Goal: Transaction & Acquisition: Register for event/course

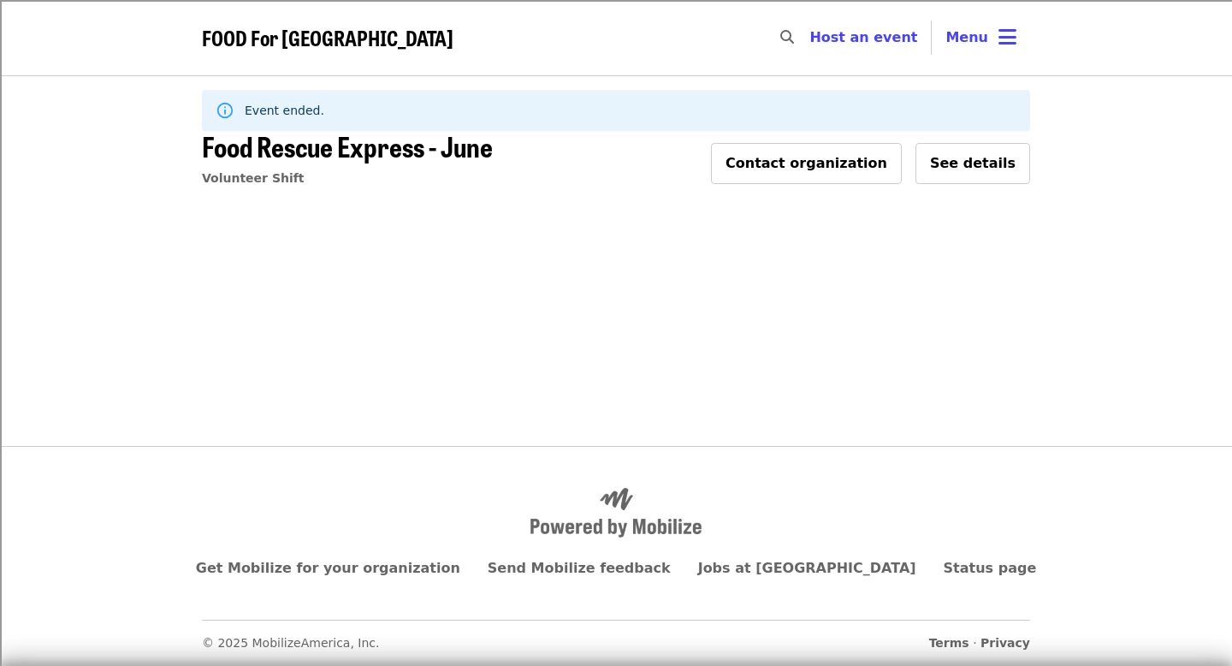
click at [354, 32] on span "FOOD For [GEOGRAPHIC_DATA]" at bounding box center [328, 37] width 252 height 30
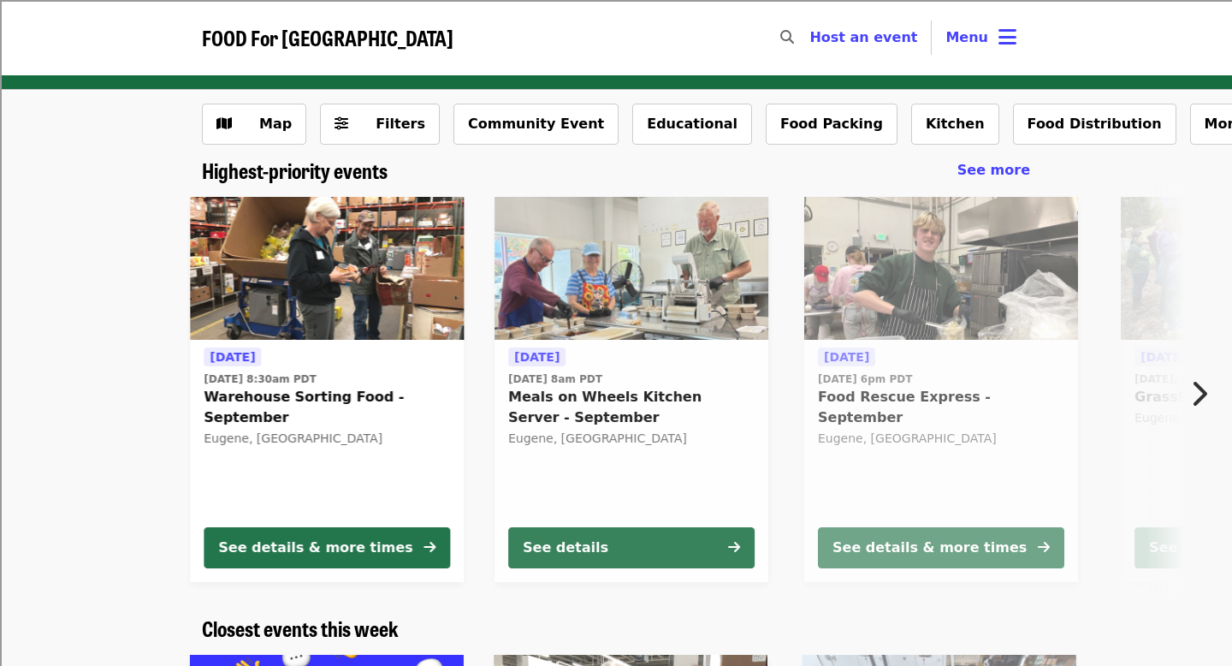
scroll to position [110, 0]
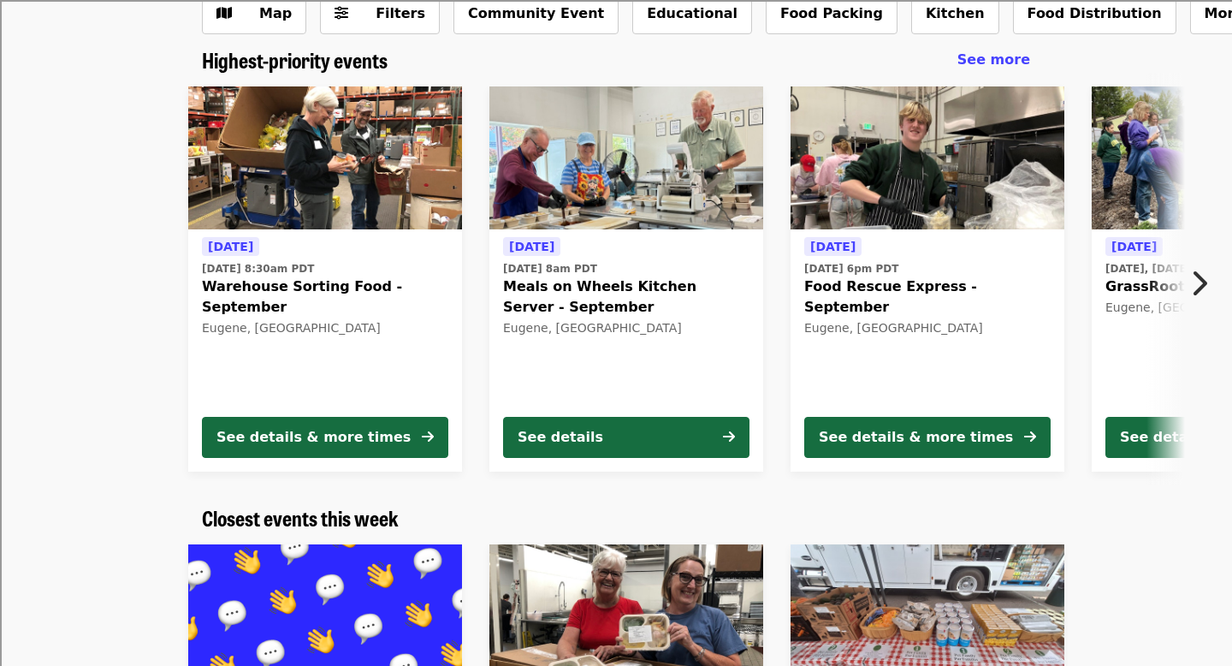
click at [703, 368] on div "[DATE] [DATE] 8am PDT Meals on Wheels Kitchen Server - September Eugene, [GEOGR…" at bounding box center [626, 319] width 246 height 166
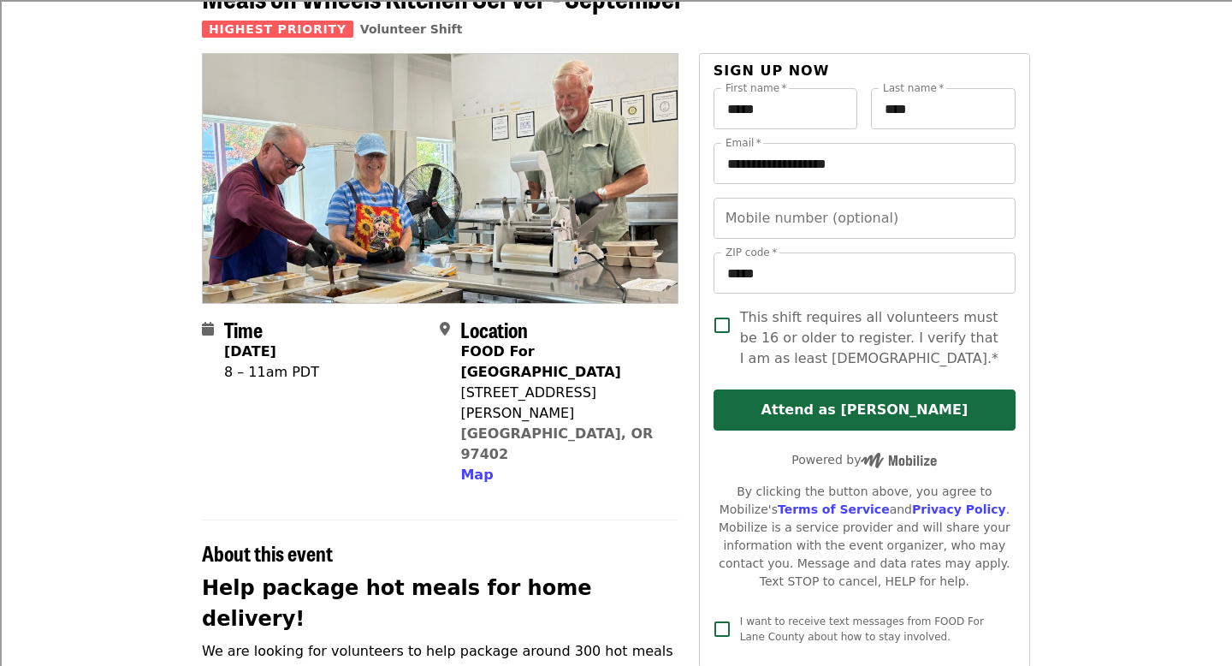
scroll to position [106, 0]
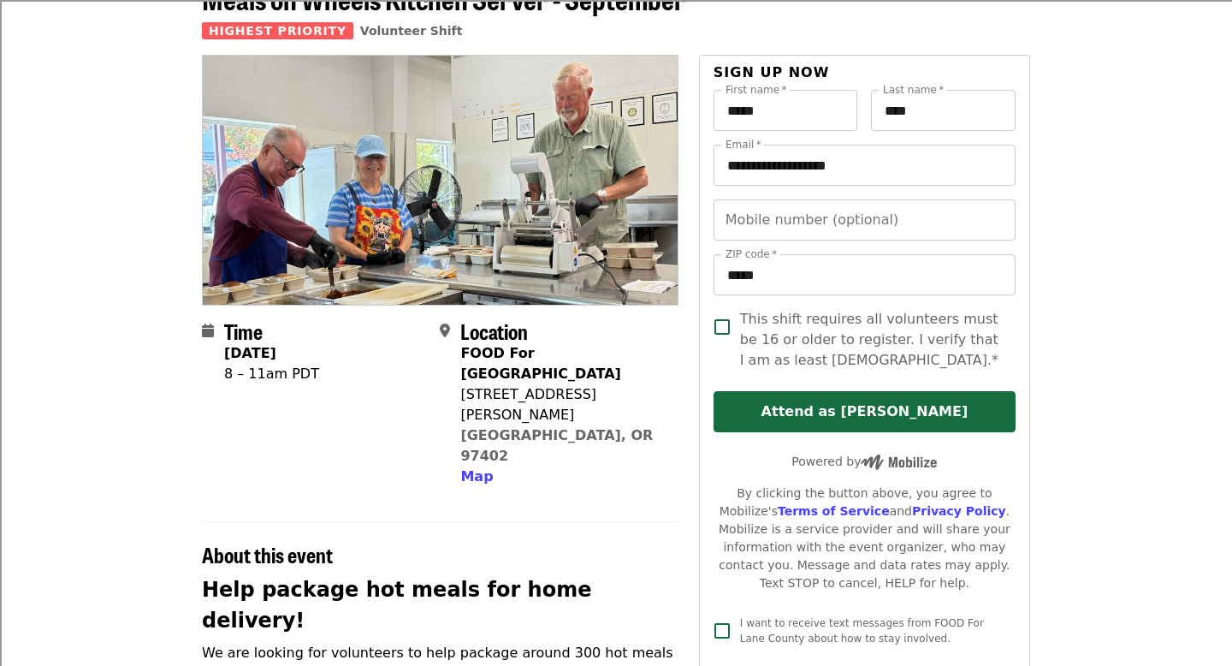
scroll to position [110, 0]
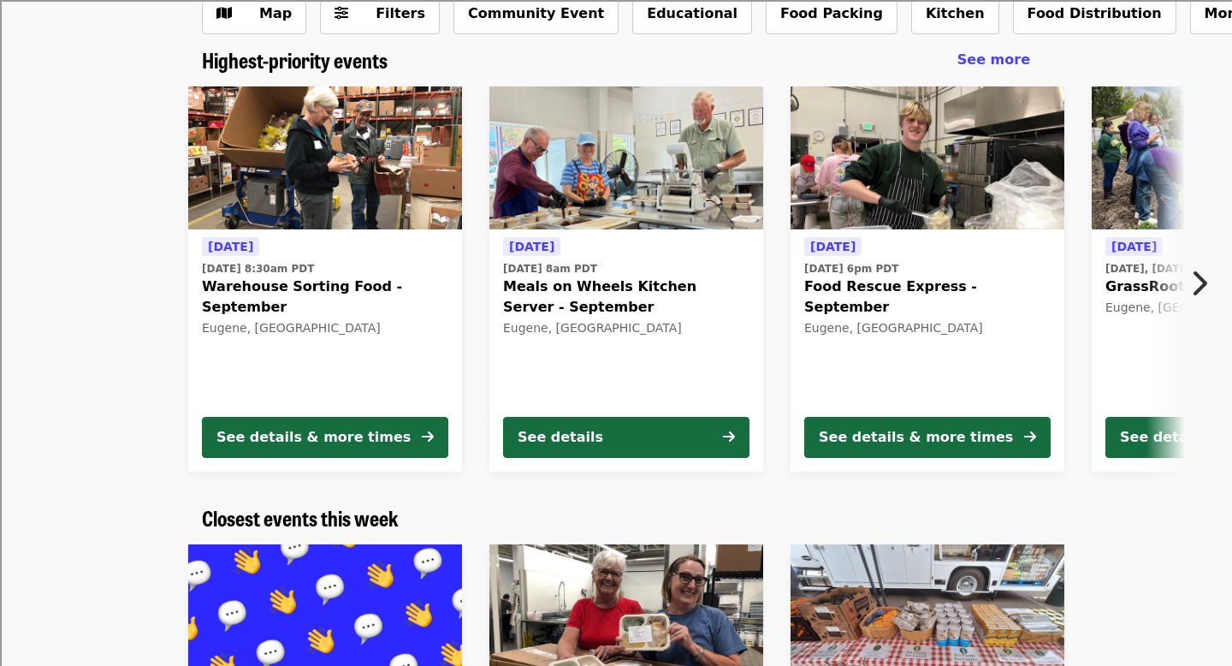
click at [870, 323] on div "[DATE] [DATE] 6pm PDT Food Rescue Express - September [GEOGRAPHIC_DATA], [GEOGR…" at bounding box center [927, 319] width 246 height 166
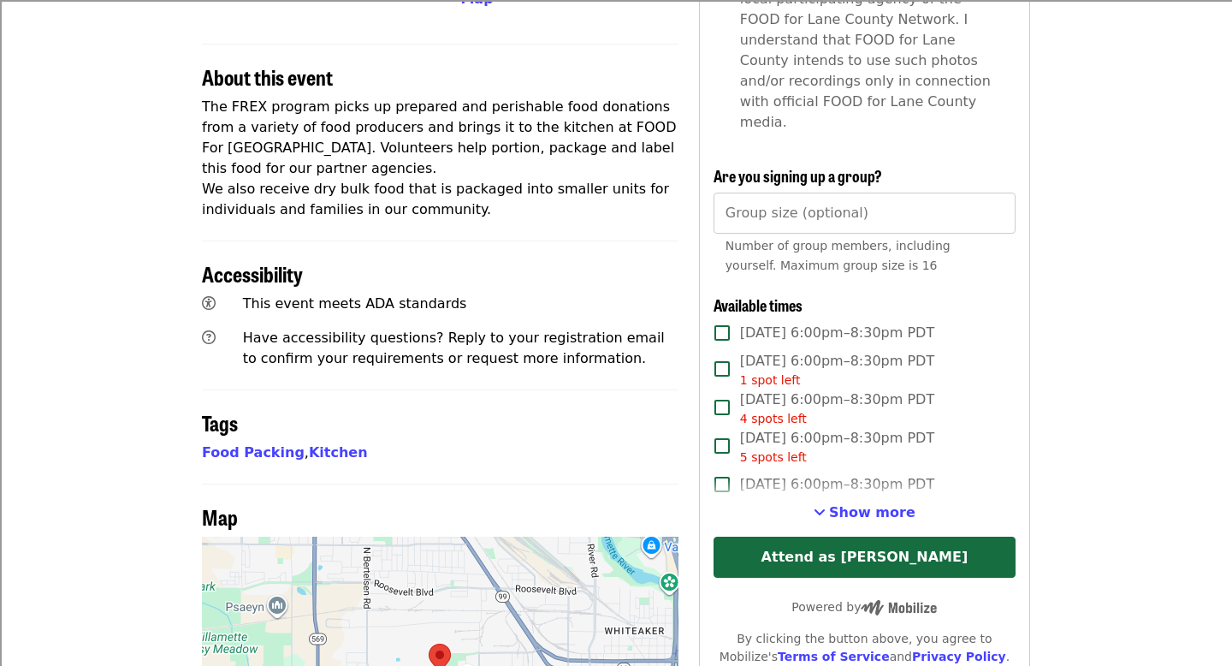
scroll to position [584, 0]
click at [821, 295] on div "Available times" at bounding box center [854, 304] width 281 height 19
click at [821, 314] on label "[DATE] 6:00pm–8:30pm PDT" at bounding box center [853, 332] width 298 height 36
click at [826, 322] on span "[DATE] 6:00pm–8:30pm PDT" at bounding box center [837, 332] width 194 height 21
click at [813, 427] on span "[DATE] 6:00pm–8:30pm PDT 5 spots left" at bounding box center [837, 446] width 194 height 38
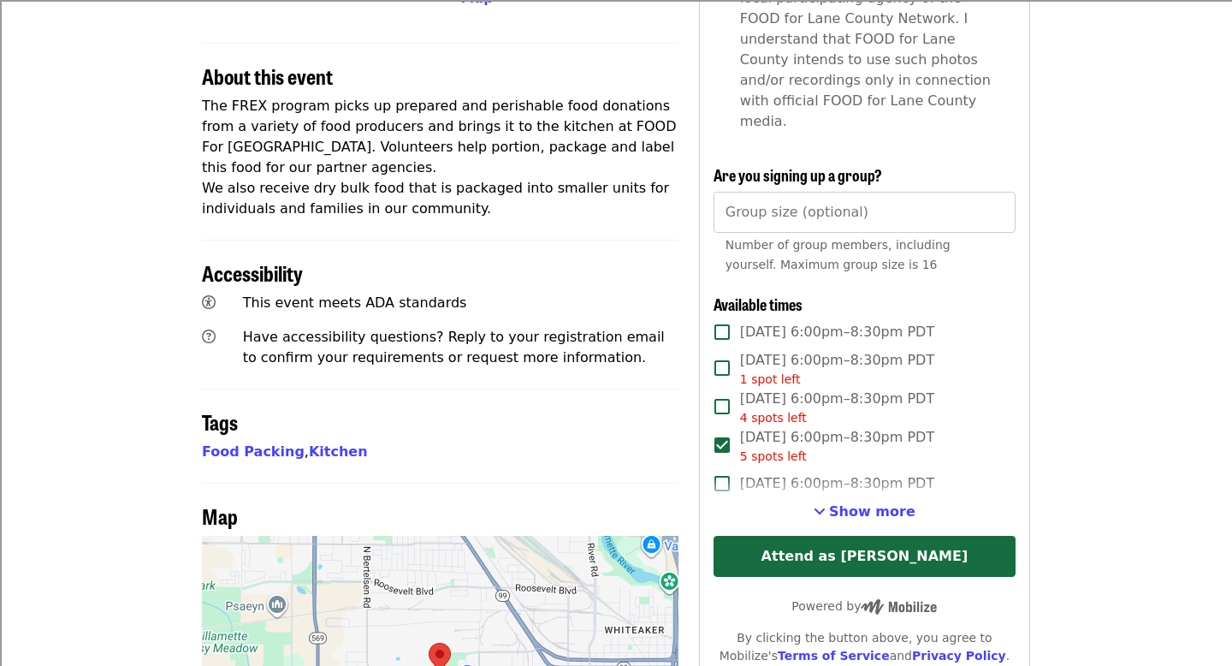
click at [797, 322] on span "[DATE] 6:00pm–8:30pm PDT" at bounding box center [837, 332] width 194 height 21
click at [796, 322] on span "[DATE] 6:00pm–8:30pm PDT" at bounding box center [837, 332] width 194 height 21
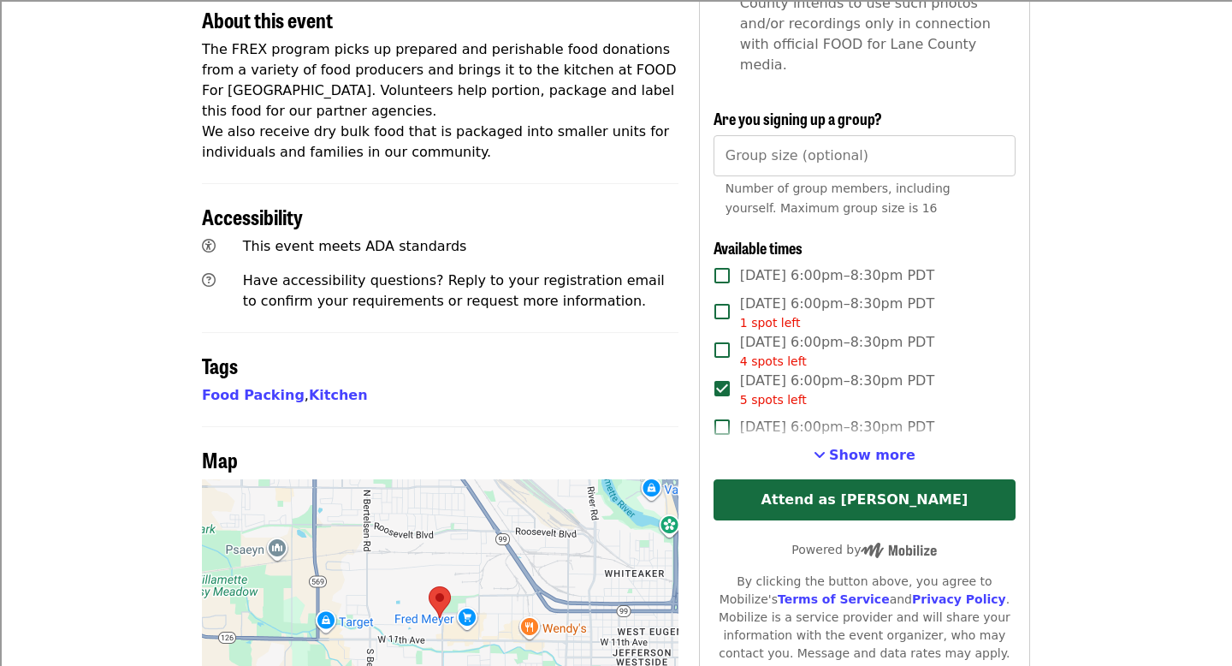
scroll to position [648, 0]
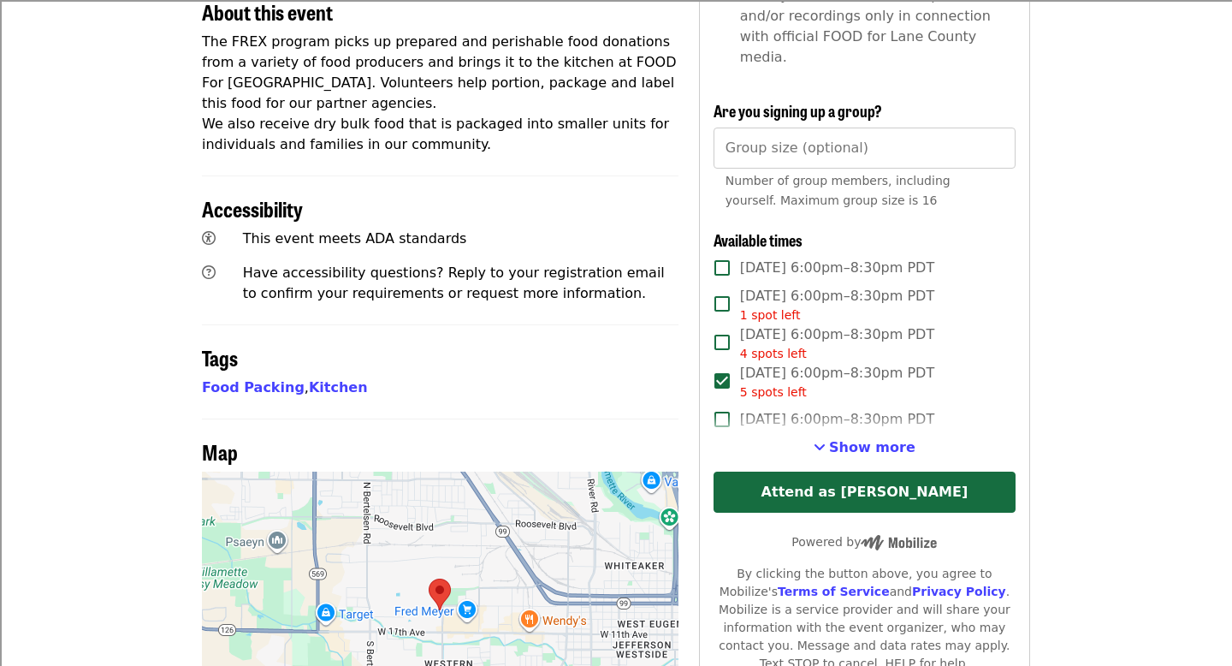
click at [816, 345] on div "4 spots left" at bounding box center [837, 354] width 194 height 18
click at [841, 439] on span "Show more" at bounding box center [872, 447] width 86 height 16
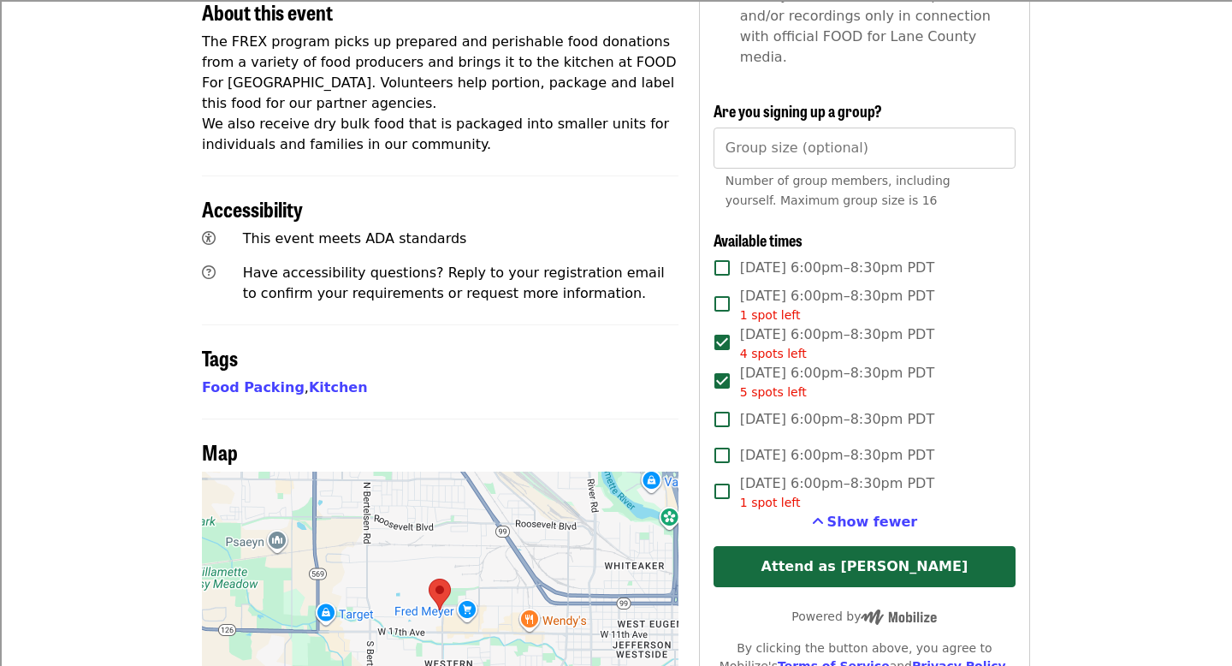
click at [802, 363] on span "[DATE] 6:00pm–8:30pm PDT 5 spots left" at bounding box center [837, 382] width 194 height 38
click at [802, 324] on span "[DATE] 6:00pm–8:30pm PDT 4 spots left" at bounding box center [837, 343] width 194 height 38
click at [802, 306] on div "1 spot left" at bounding box center [837, 315] width 194 height 18
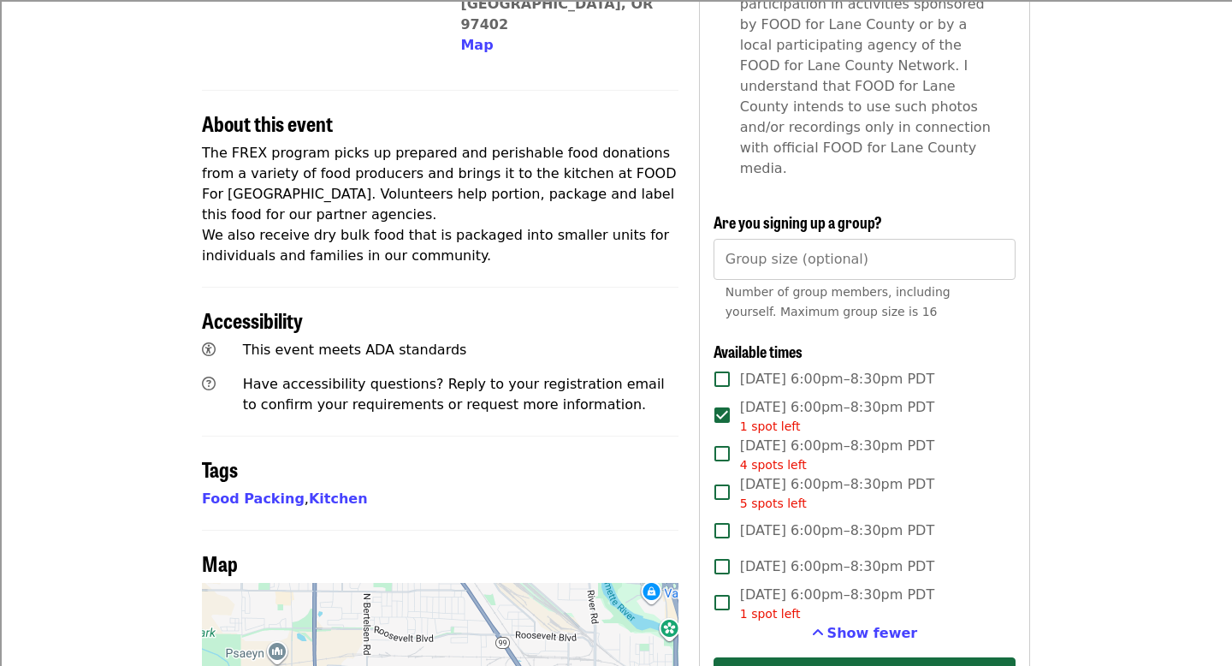
scroll to position [616, 0]
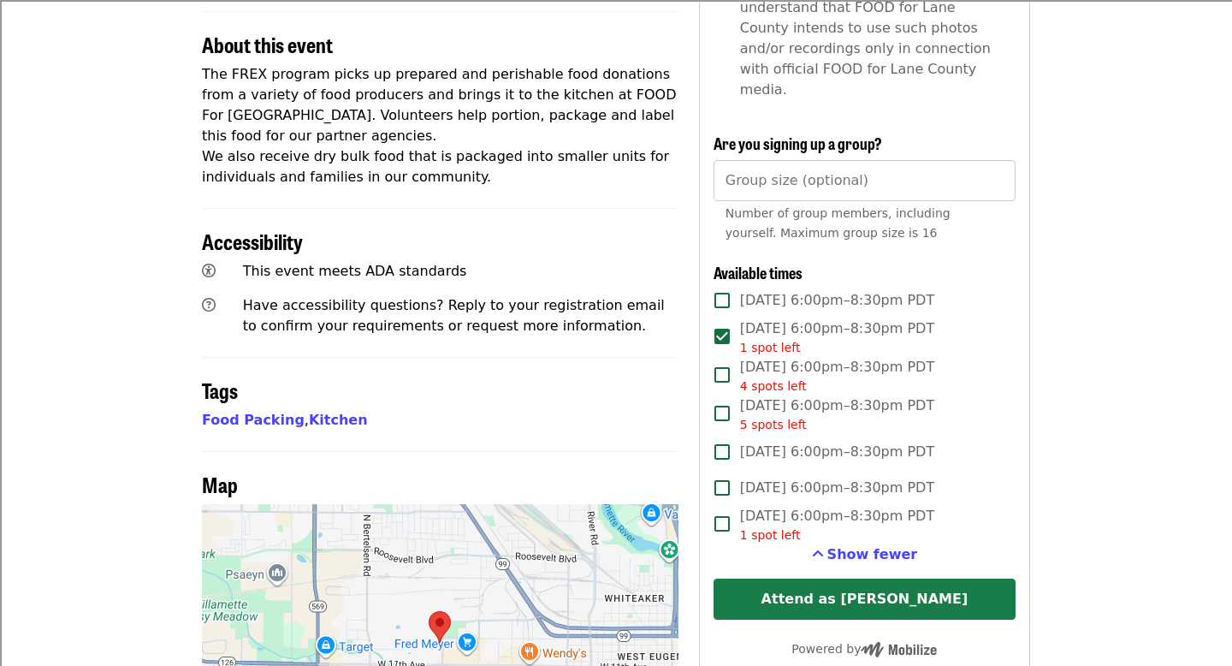
click at [945, 578] on button "Attend as [PERSON_NAME]" at bounding box center [865, 598] width 302 height 41
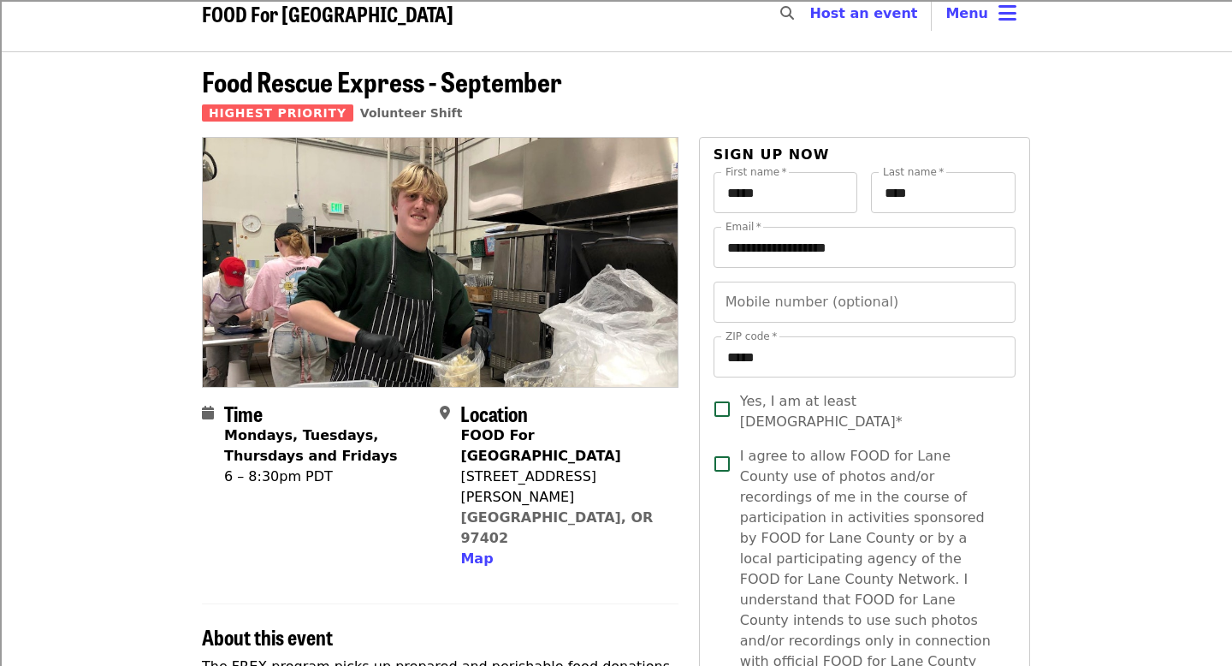
scroll to position [0, 0]
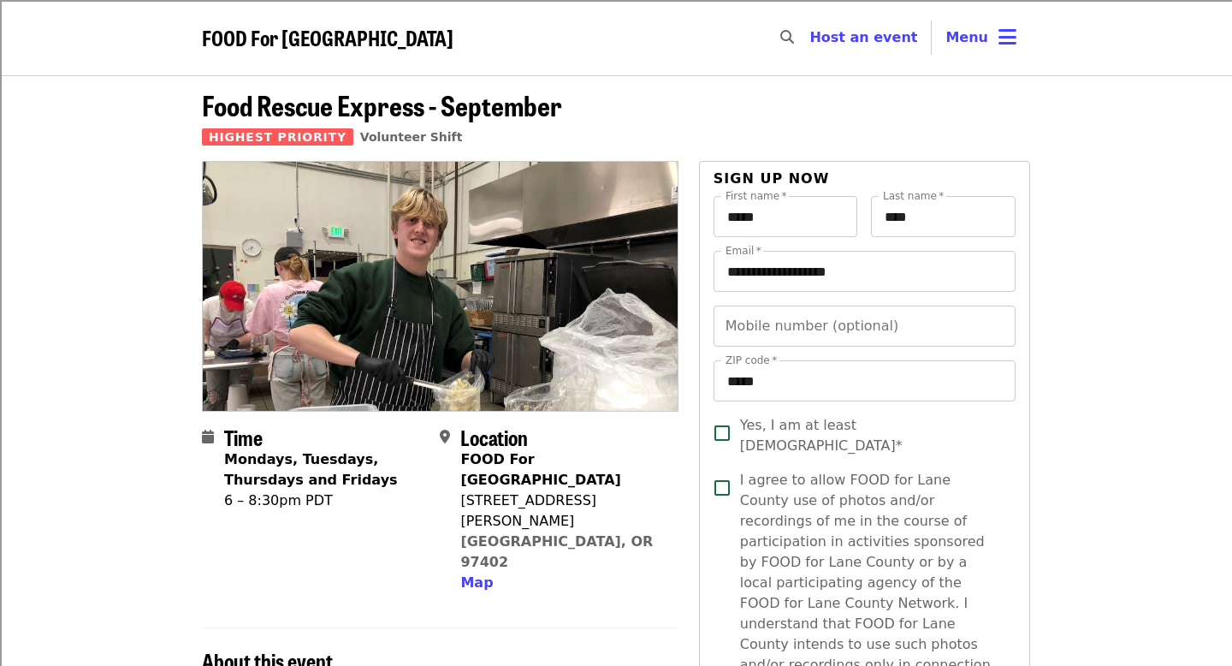
click at [744, 435] on span "Yes, I am at least [DEMOGRAPHIC_DATA]*" at bounding box center [871, 435] width 262 height 41
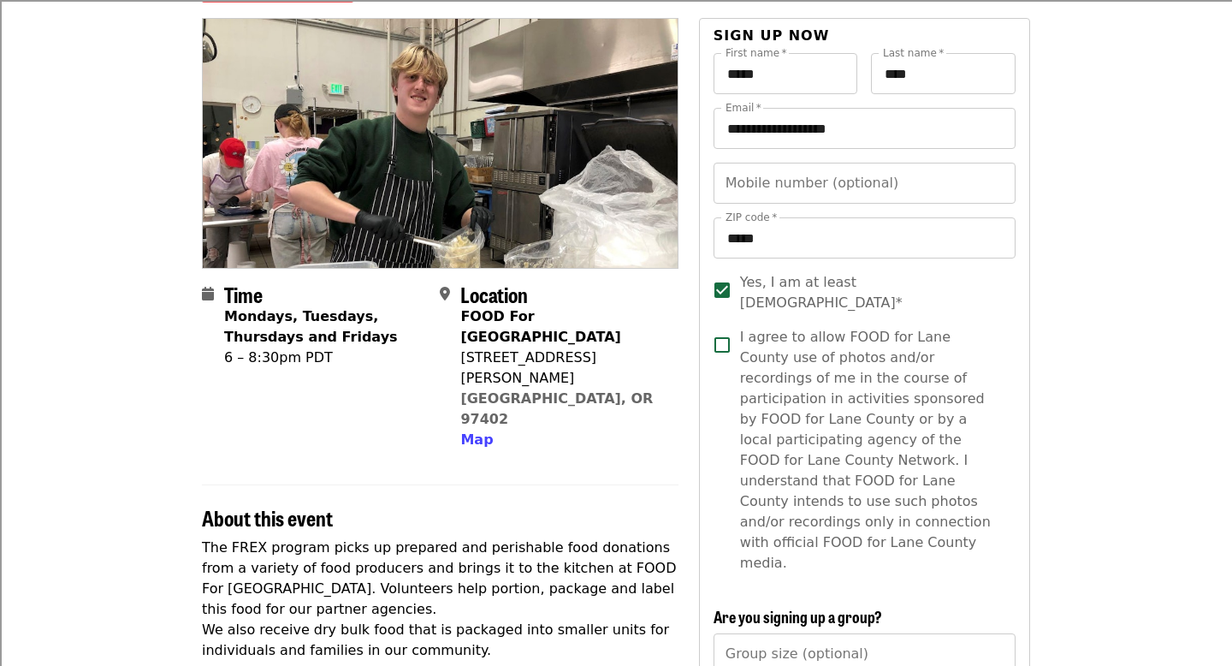
scroll to position [198, 0]
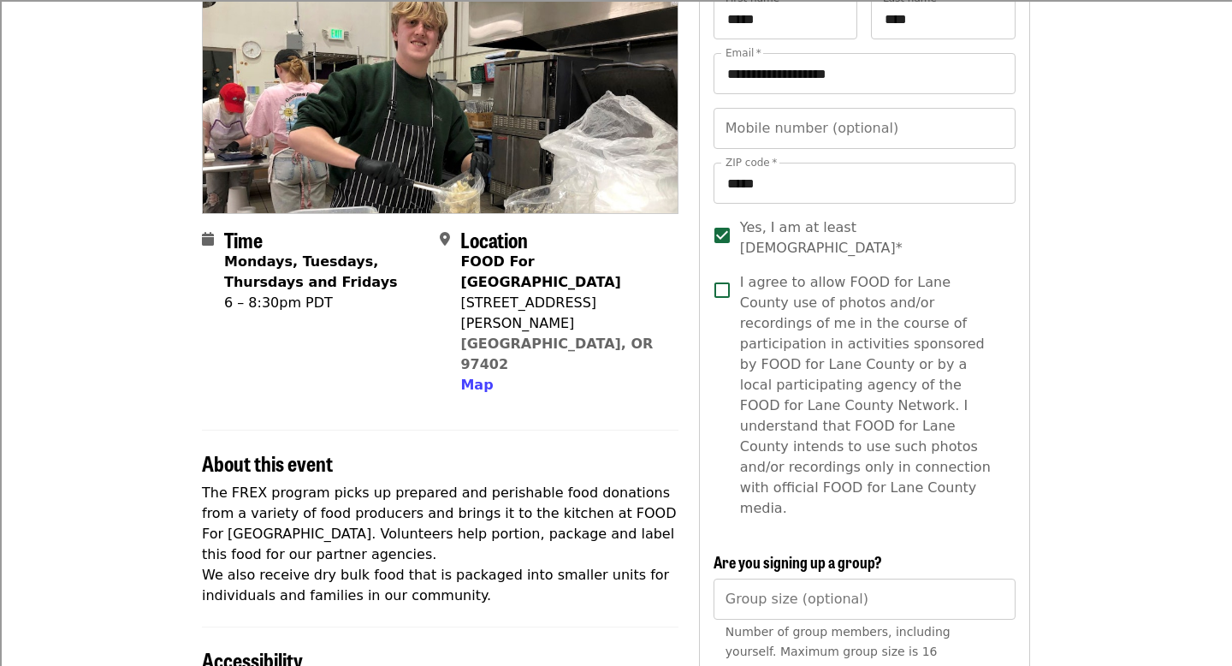
click at [951, 389] on span "I agree to allow FOOD for Lane County use of photos and/or recordings of me in …" at bounding box center [871, 395] width 262 height 246
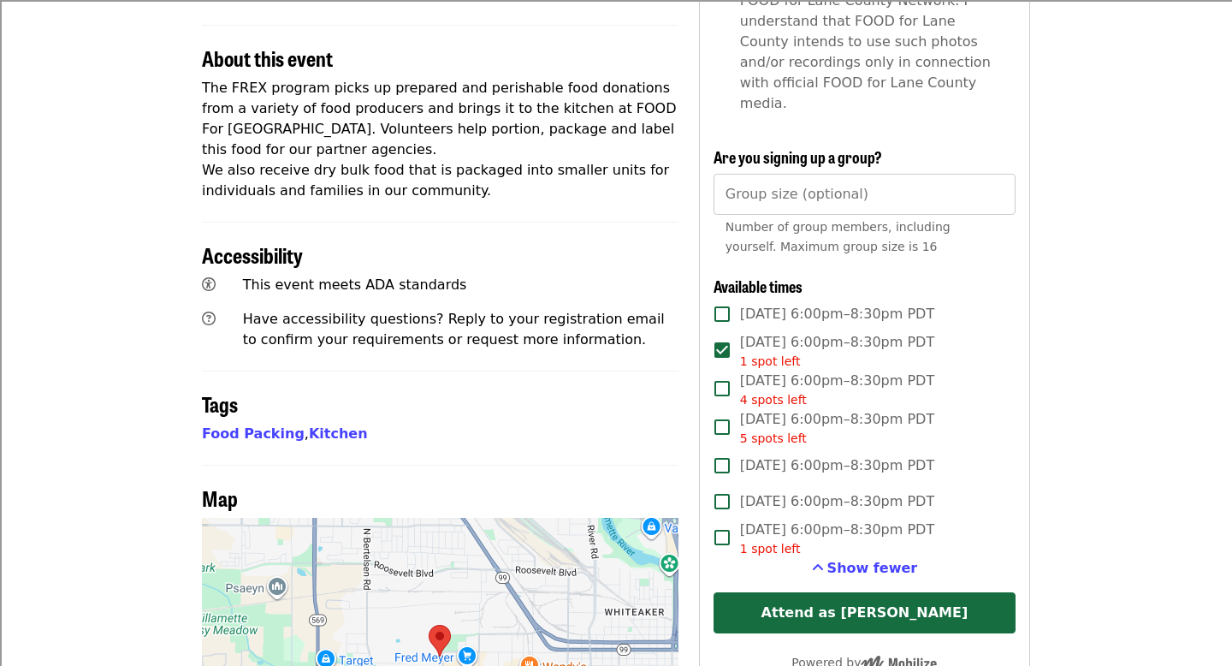
scroll to position [615, 0]
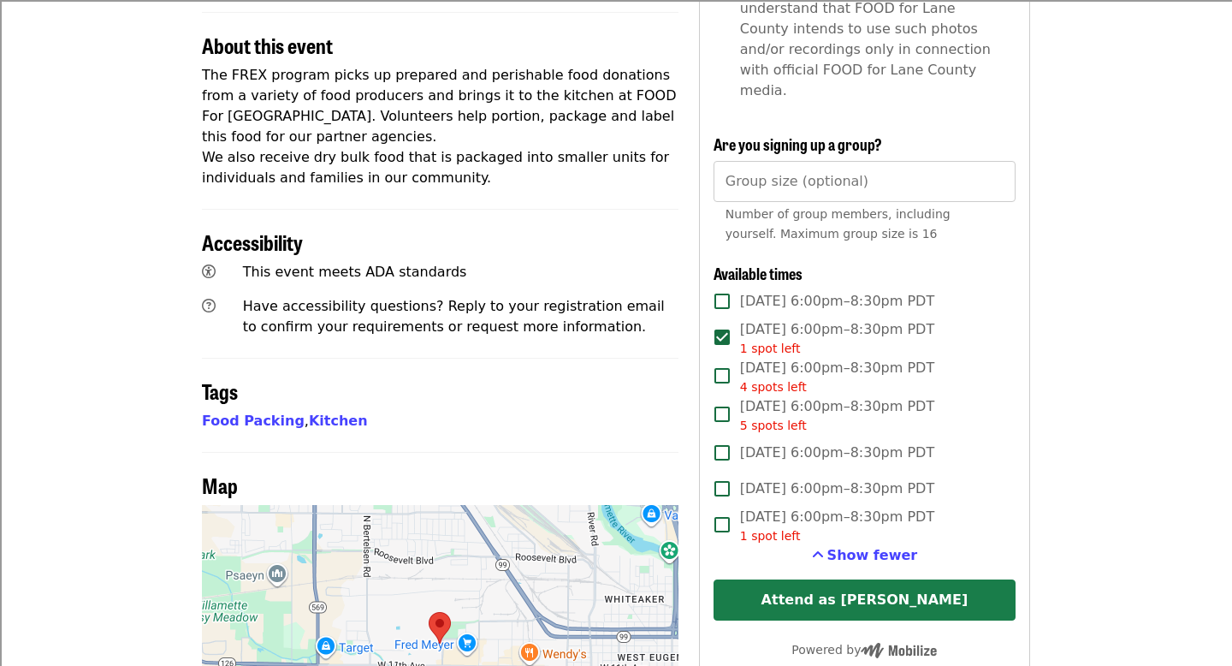
click at [942, 579] on button "Attend as [PERSON_NAME]" at bounding box center [865, 599] width 302 height 41
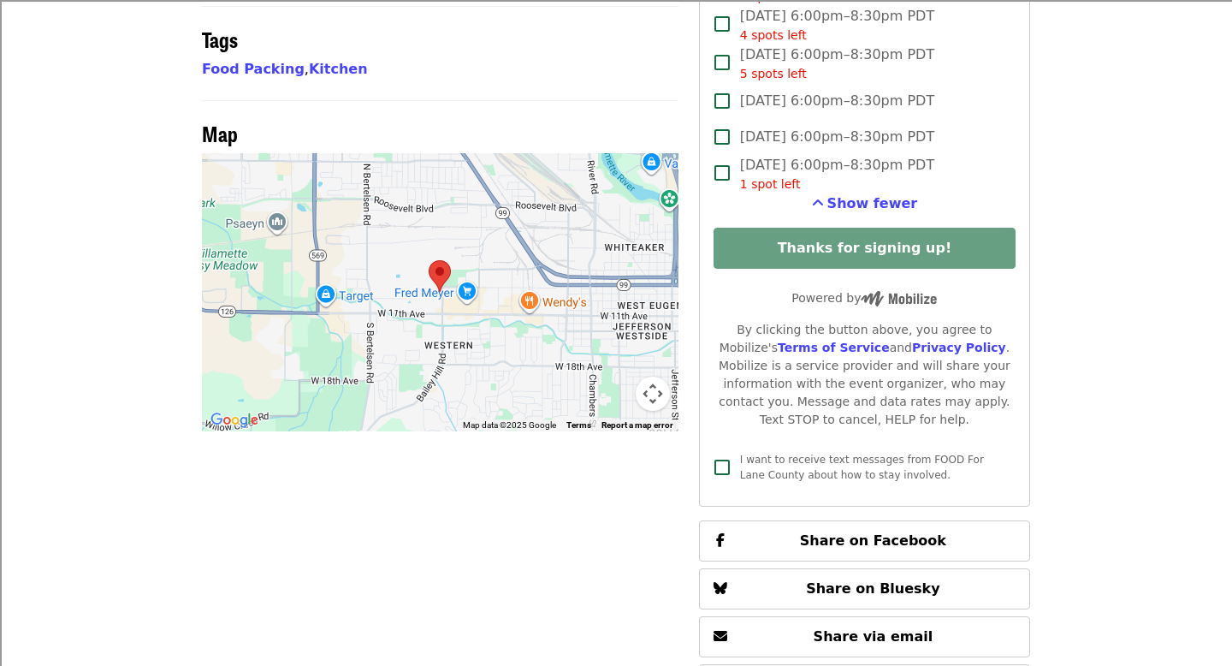
scroll to position [968, 0]
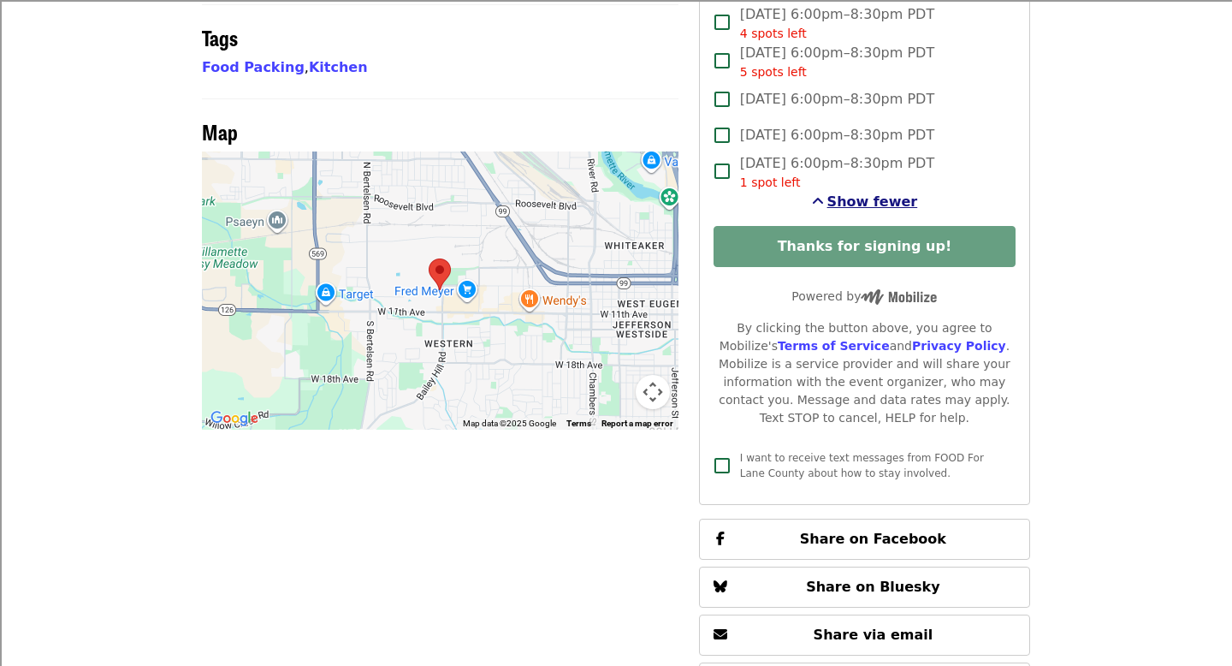
click at [879, 193] on span "Show fewer" at bounding box center [872, 201] width 91 height 16
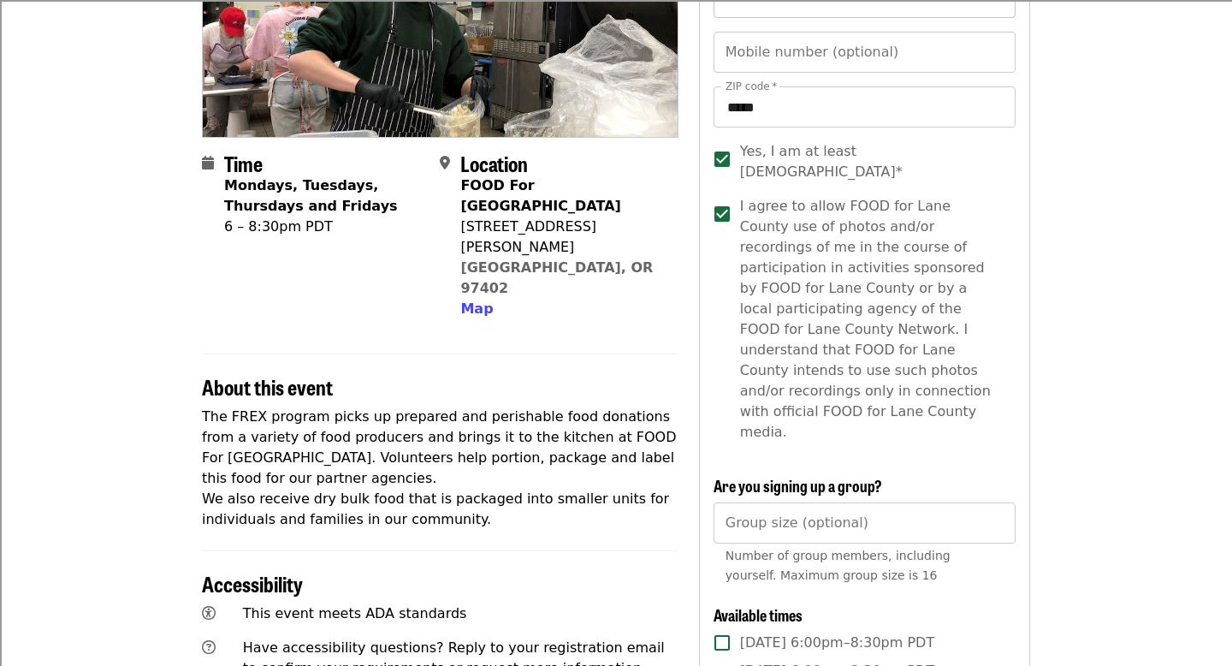
scroll to position [577, 0]
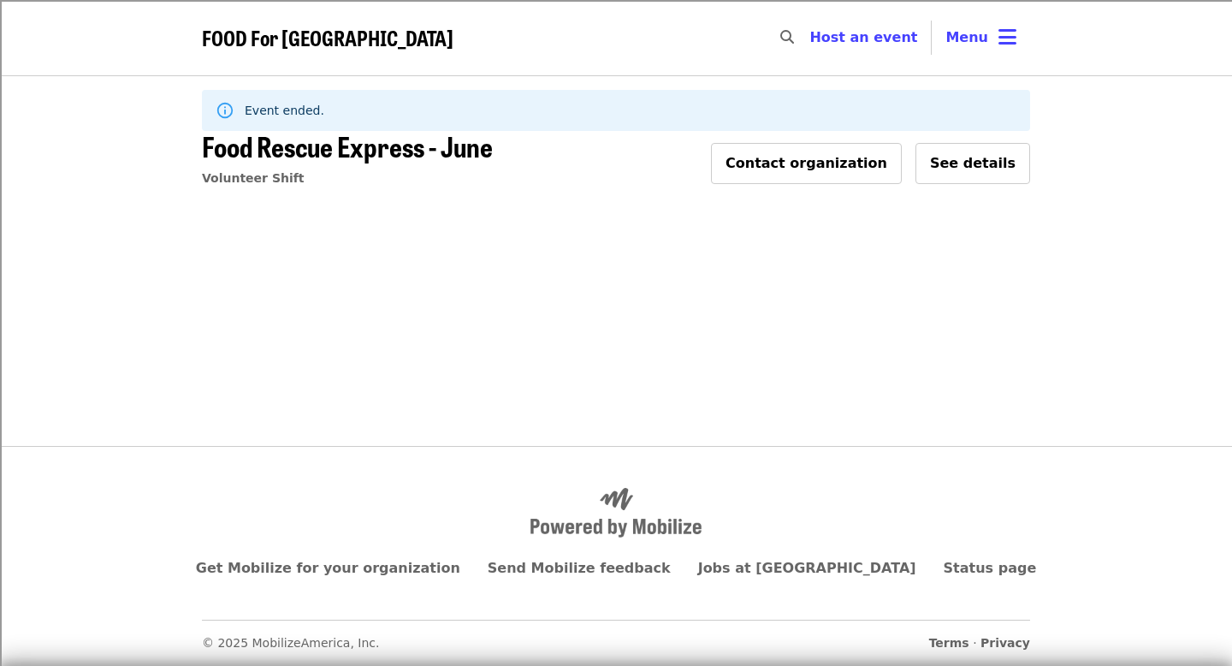
click at [350, 47] on span "FOOD For [GEOGRAPHIC_DATA]" at bounding box center [328, 37] width 252 height 30
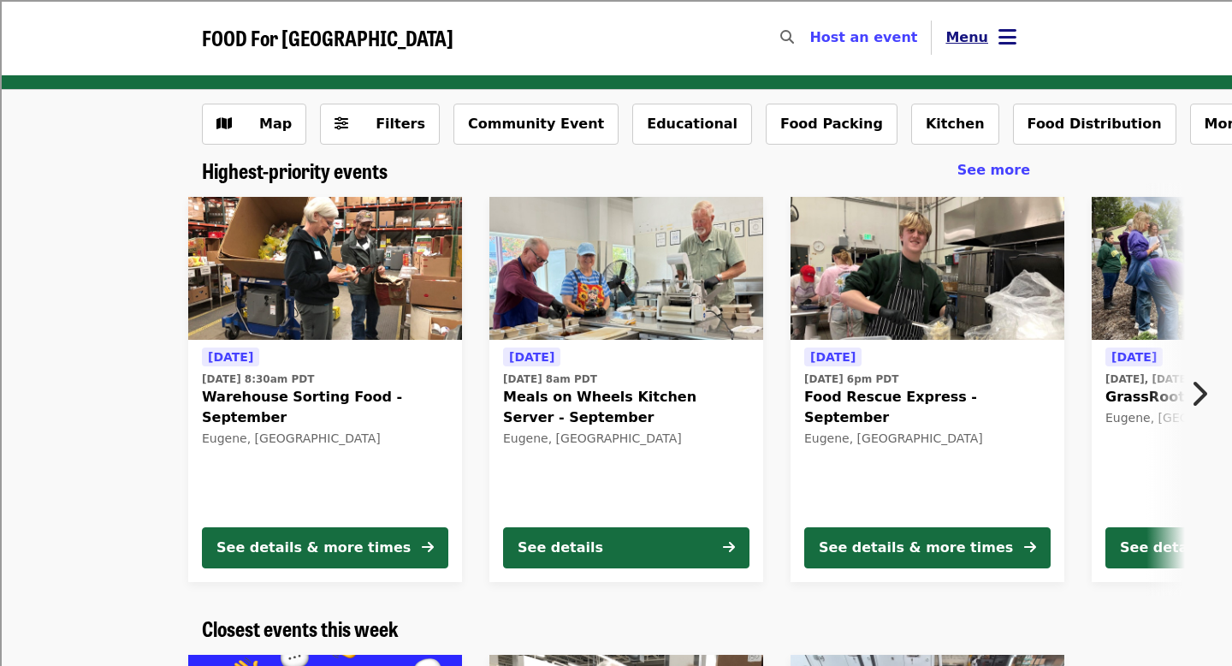
click at [1003, 36] on icon "bars icon" at bounding box center [1007, 37] width 18 height 25
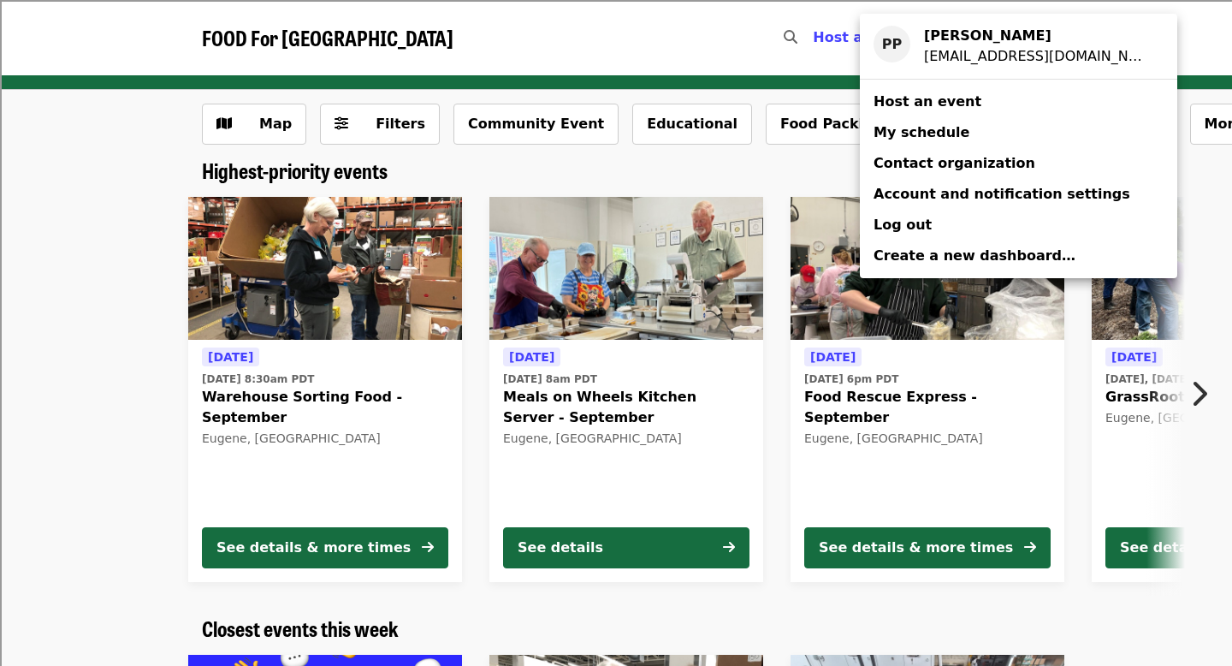
click at [963, 130] on link "My schedule" at bounding box center [1018, 132] width 317 height 31
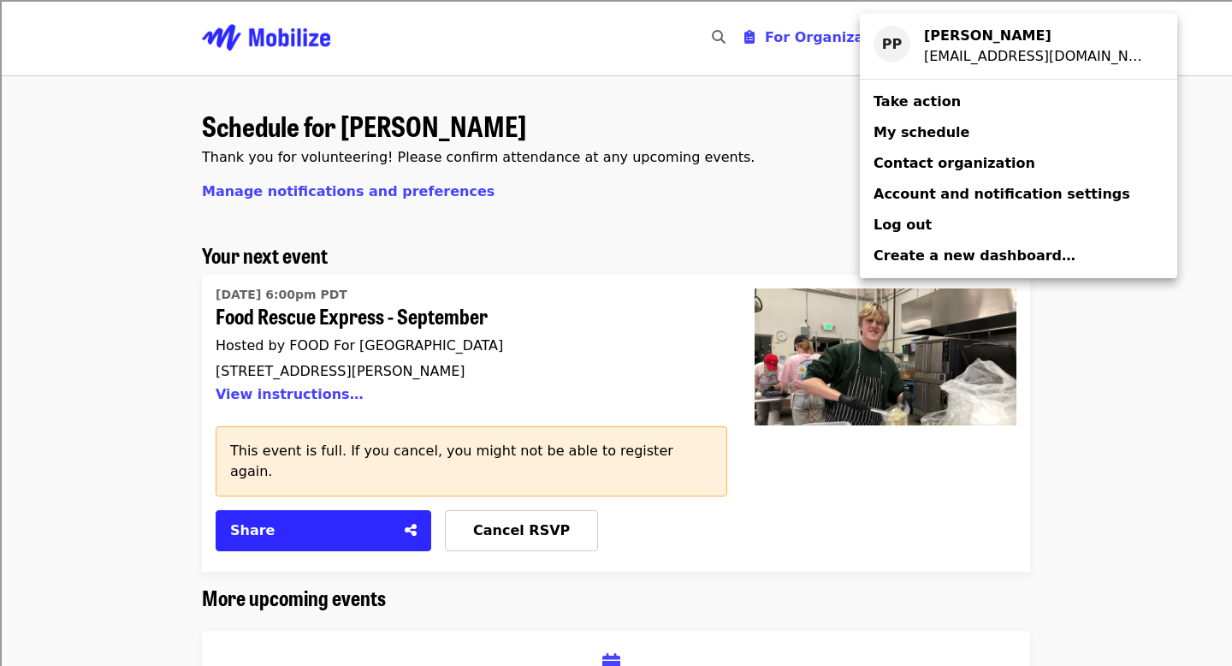
click at [551, 195] on div "Account menu" at bounding box center [616, 333] width 1232 height 666
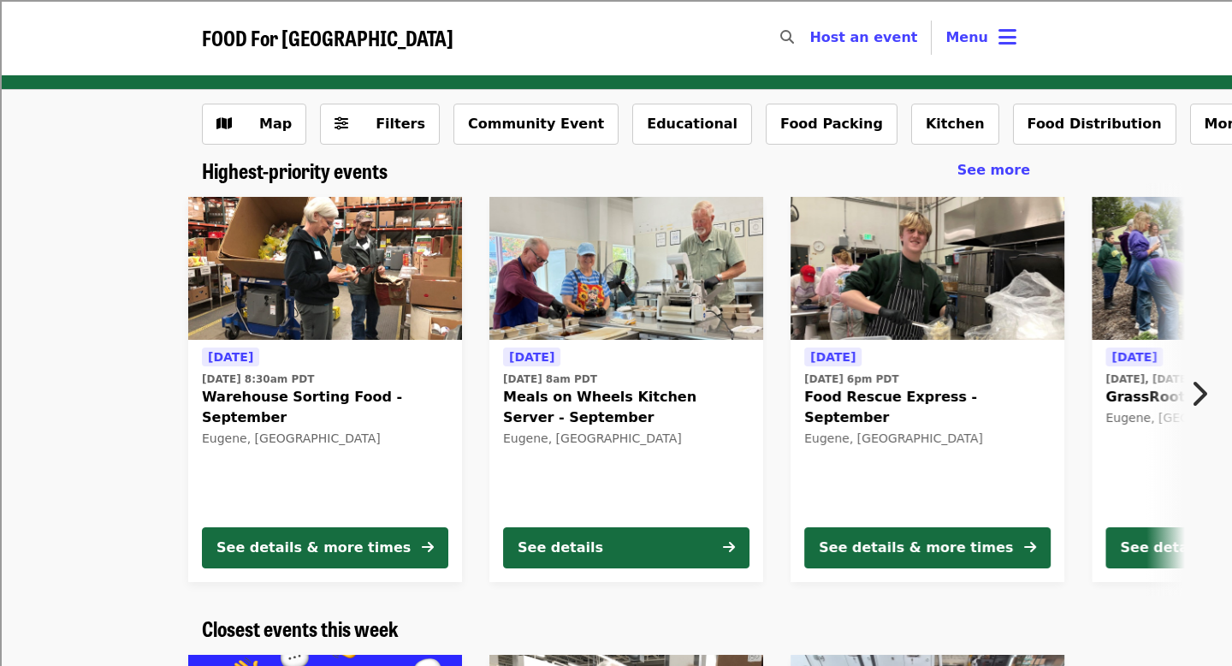
scroll to position [34, 0]
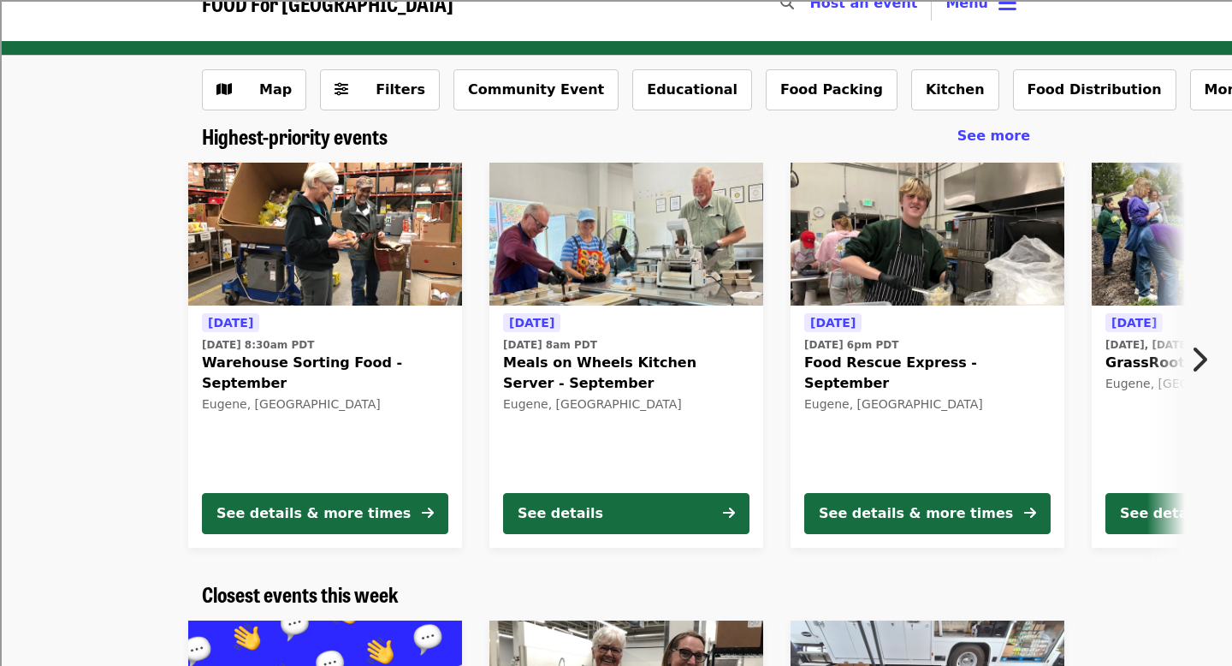
click at [993, 356] on span "Food Rescue Express - September" at bounding box center [927, 372] width 246 height 41
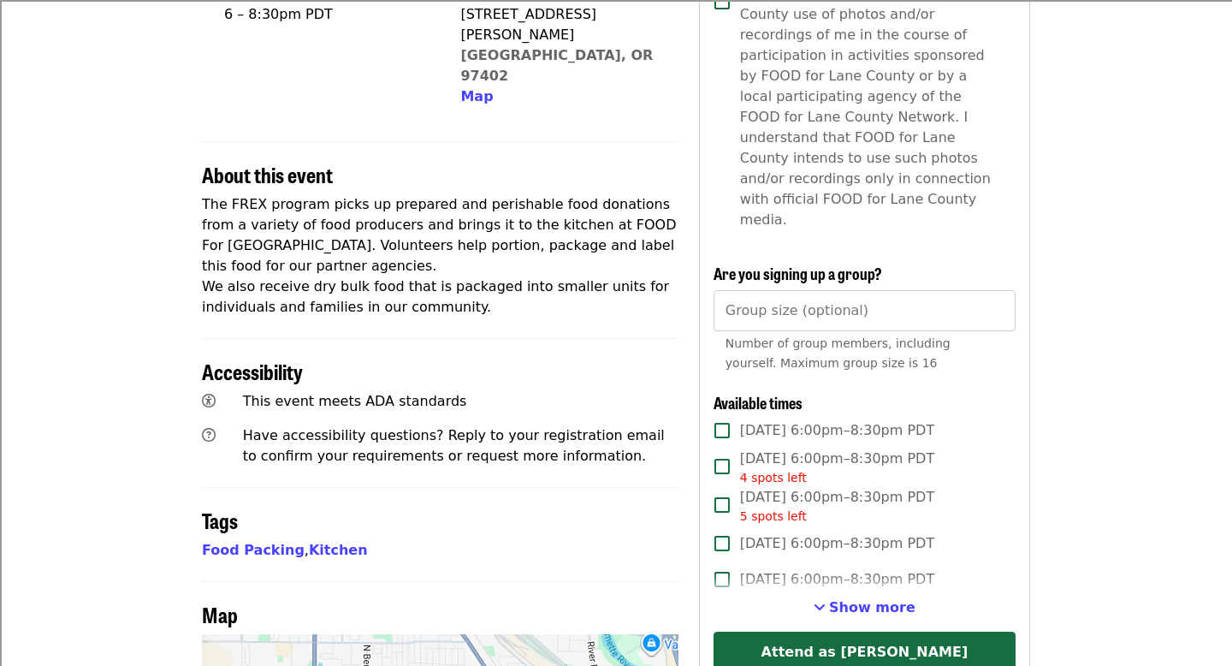
scroll to position [530, 0]
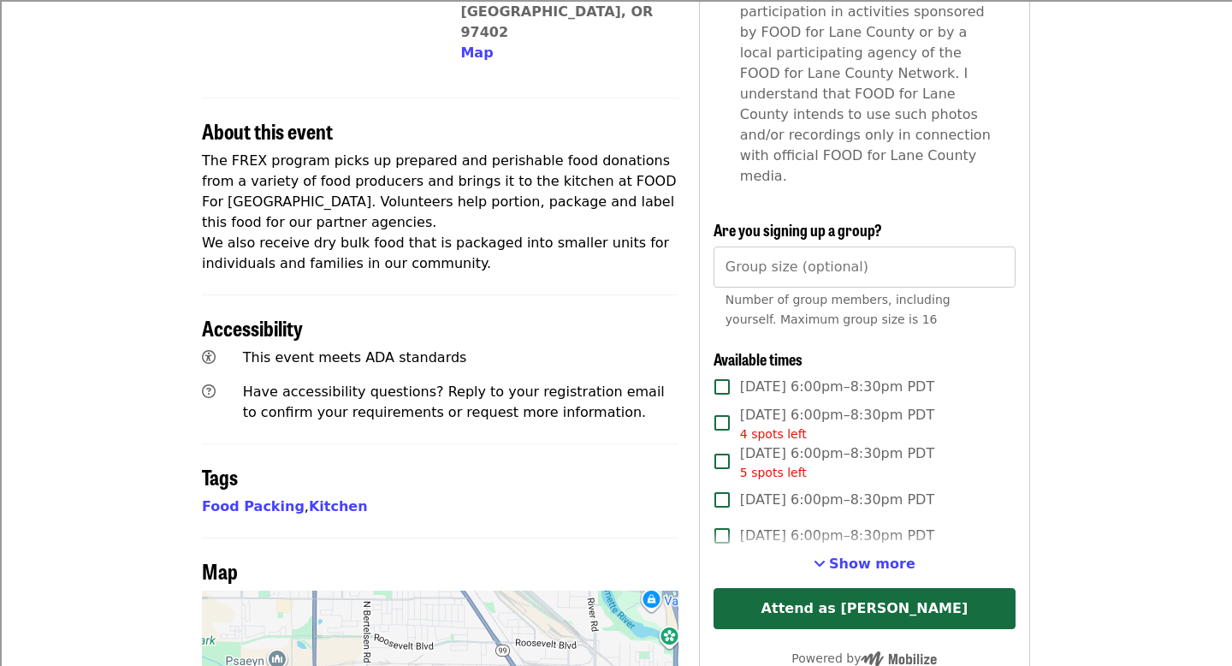
click at [946, 369] on label "[DATE] 6:00pm–8:30pm PDT" at bounding box center [853, 387] width 298 height 36
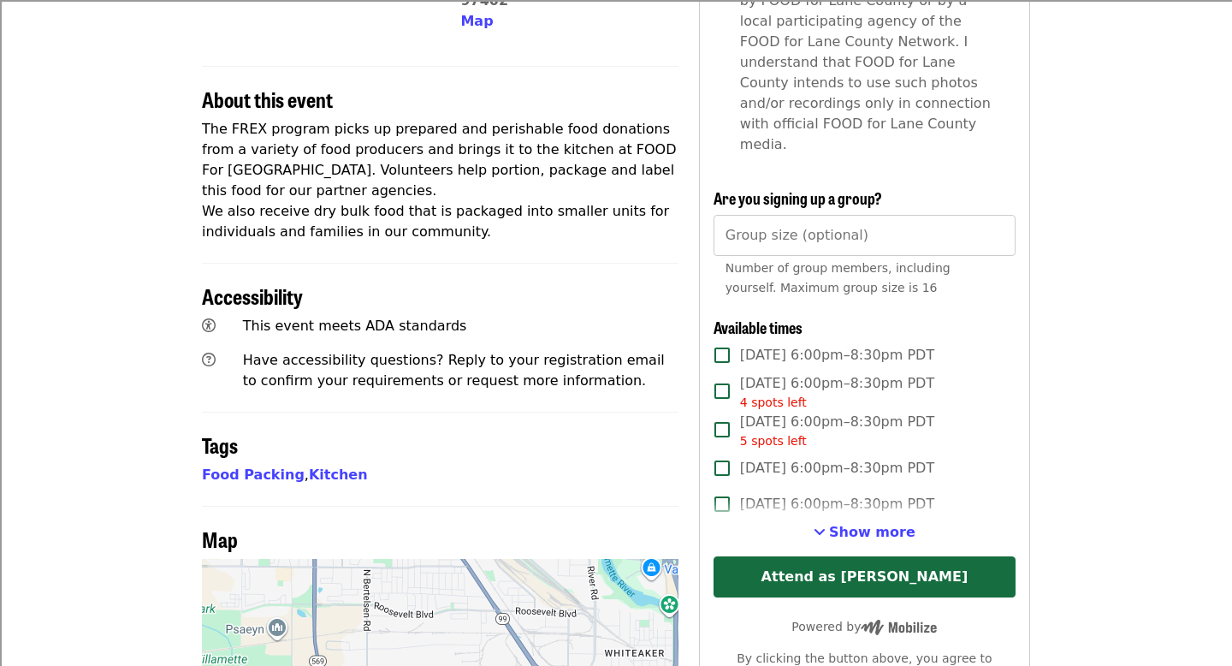
scroll to position [565, 0]
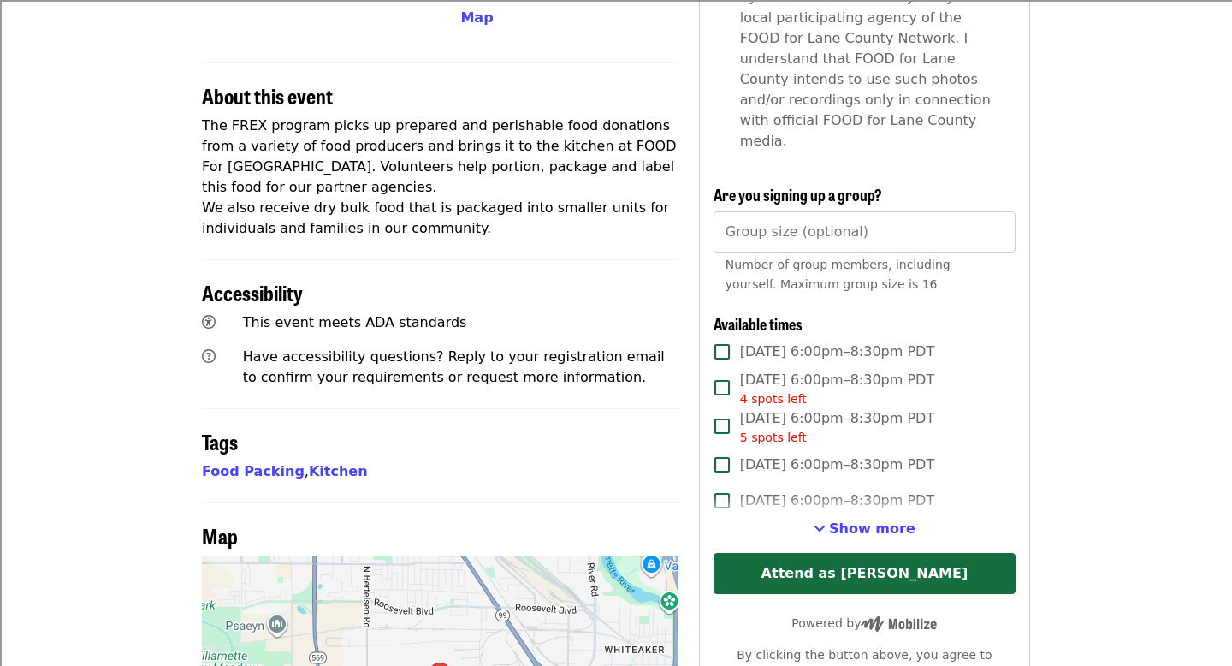
click at [901, 429] on div "5 spots left" at bounding box center [837, 438] width 194 height 18
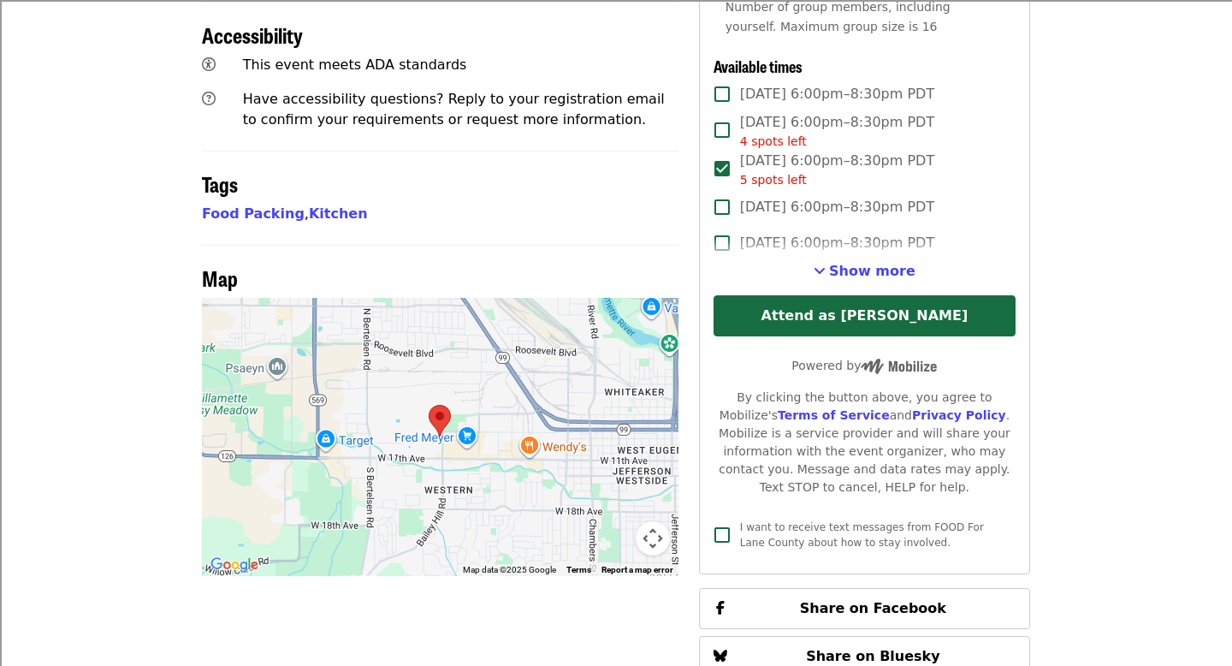
scroll to position [720, 0]
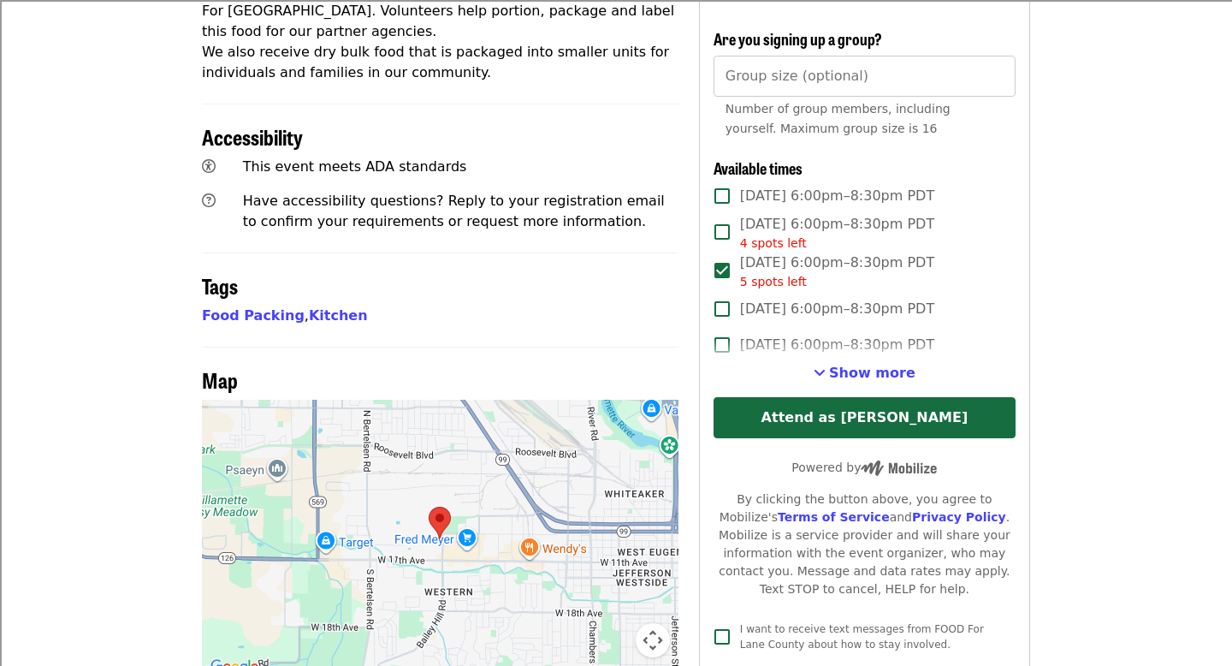
click at [950, 178] on label "[DATE] 6:00pm–8:30pm PDT" at bounding box center [853, 196] width 298 height 36
click at [883, 252] on span "[DATE] 6:00pm–8:30pm PDT 5 spots left" at bounding box center [837, 271] width 194 height 38
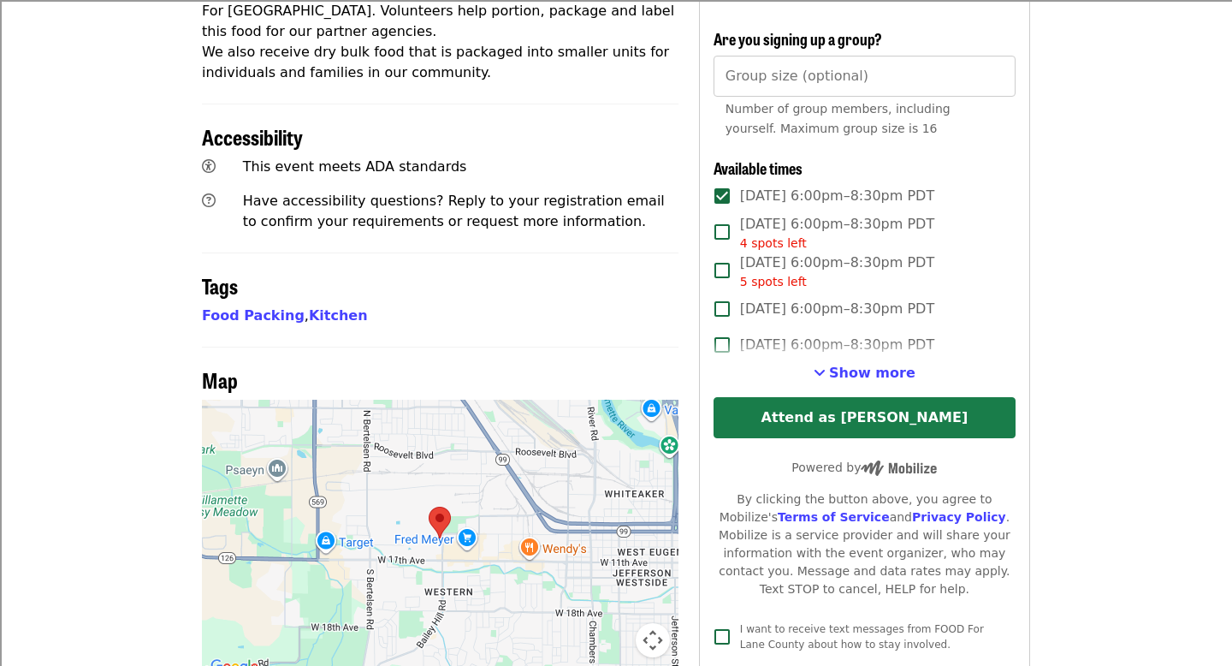
click at [921, 397] on button "Attend as [PERSON_NAME]" at bounding box center [865, 417] width 302 height 41
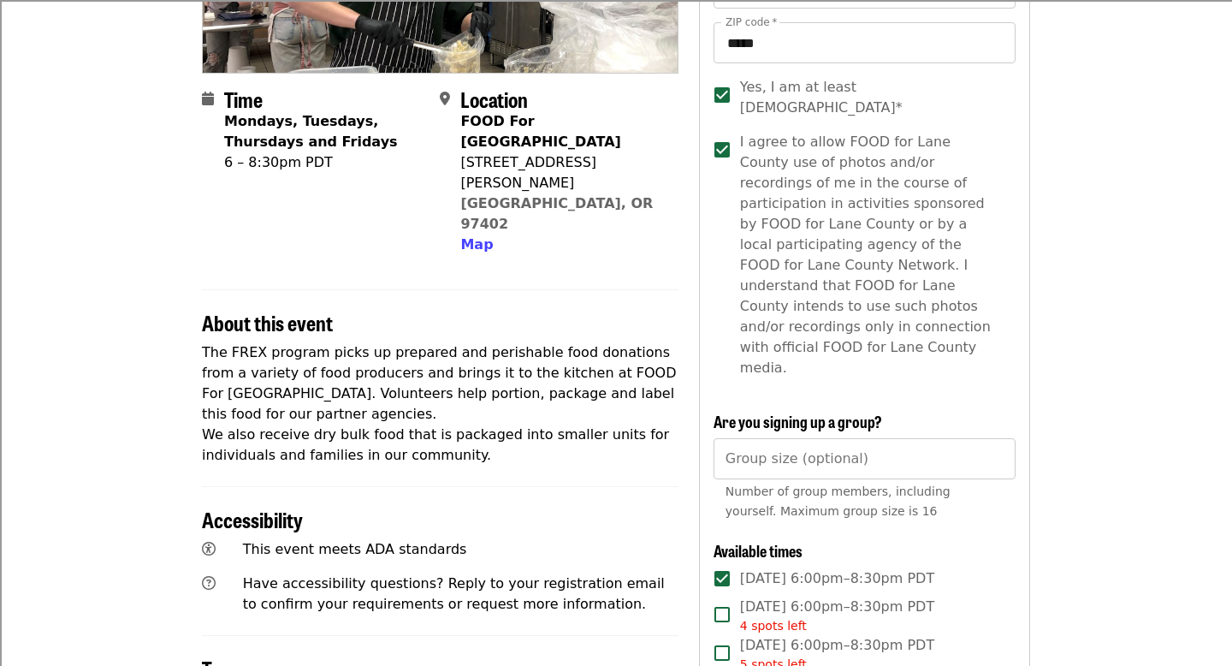
scroll to position [508, 0]
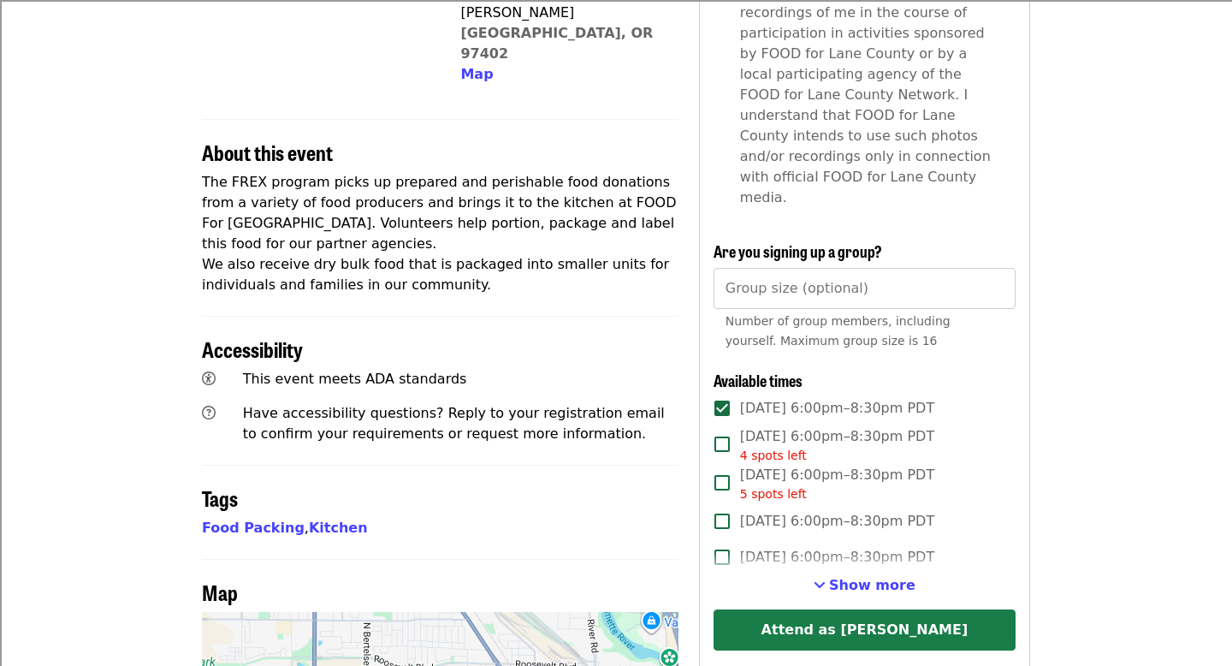
click at [814, 609] on button "Attend as [PERSON_NAME]" at bounding box center [865, 629] width 302 height 41
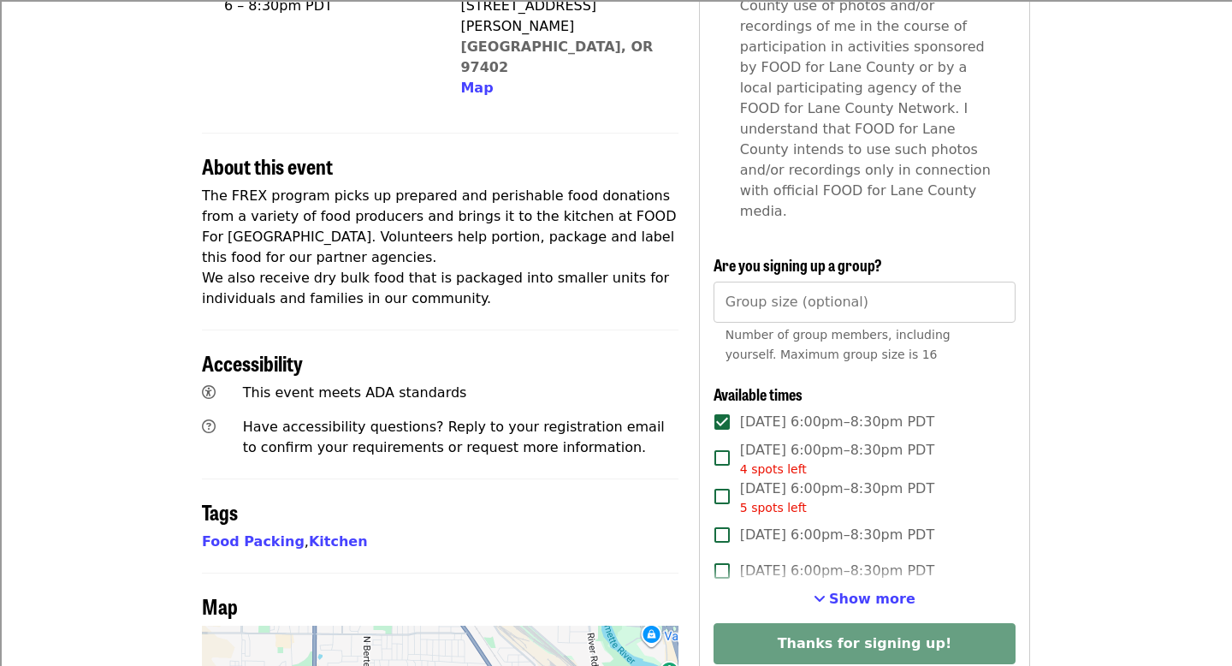
scroll to position [498, 0]
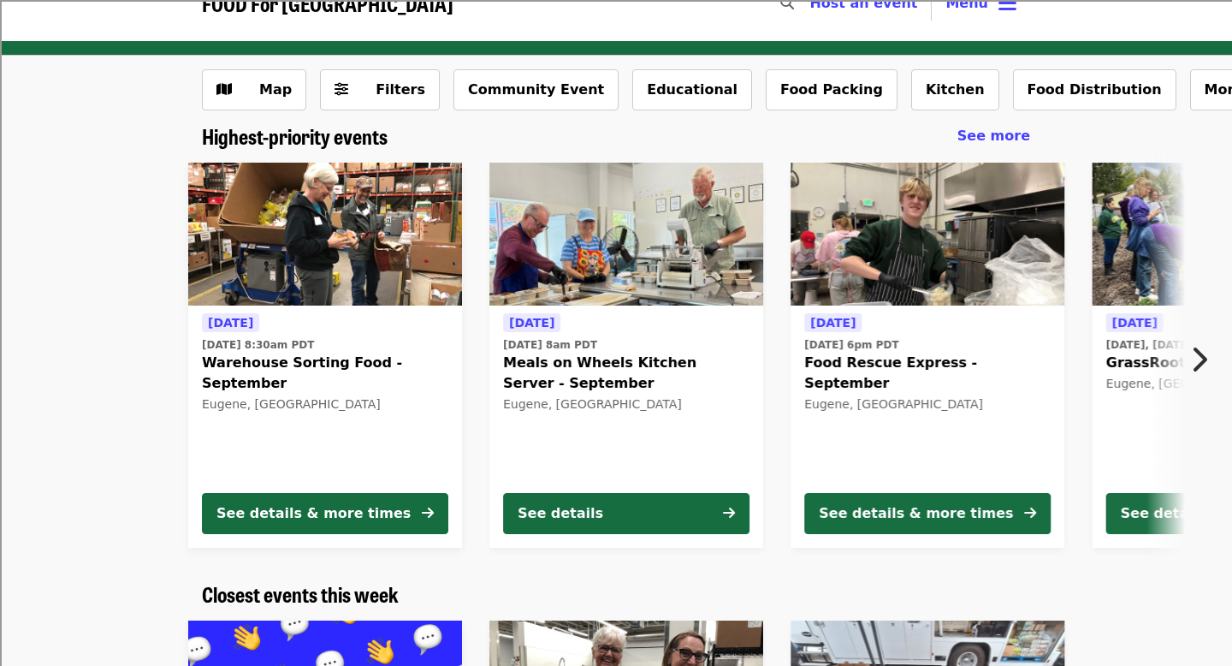
scroll to position [51, 0]
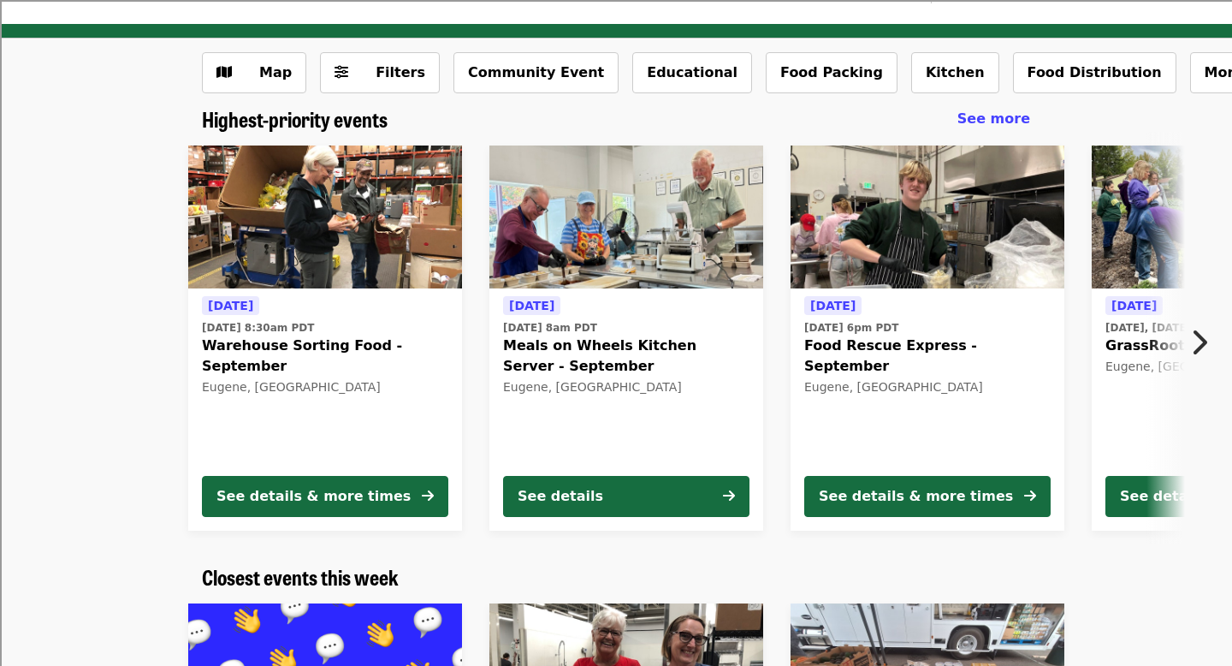
click at [1197, 340] on icon "chevron-right icon" at bounding box center [1198, 342] width 17 height 33
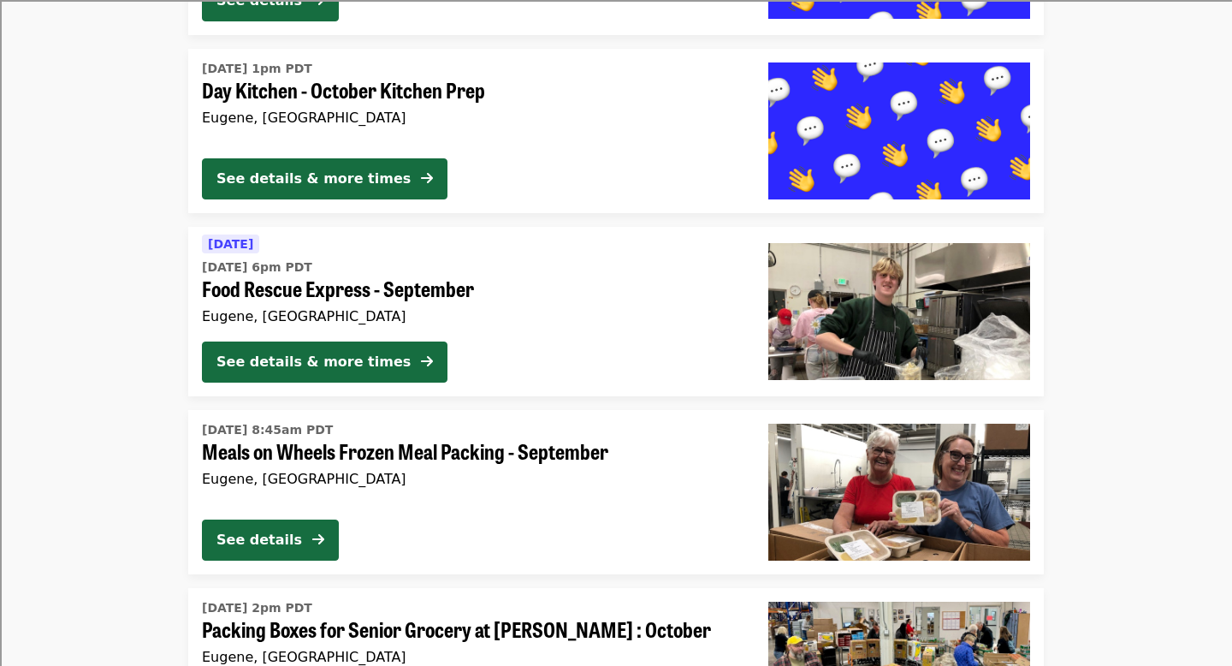
scroll to position [2237, 0]
